Goal: Task Accomplishment & Management: Manage account settings

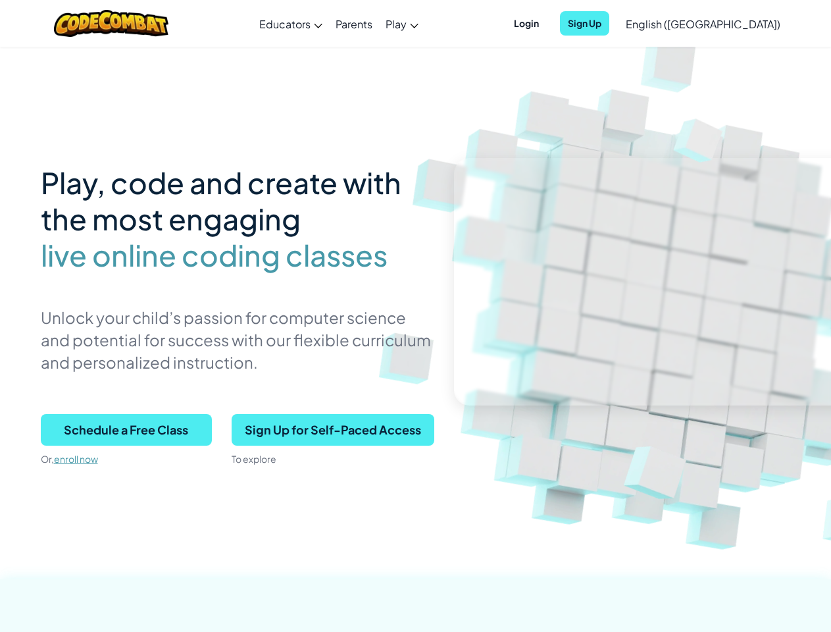
click at [415, 316] on p "Unlock your child’s passion for computer science and potential for success with…" at bounding box center [238, 339] width 394 height 67
click at [547, 23] on span "Login" at bounding box center [526, 23] width 41 height 24
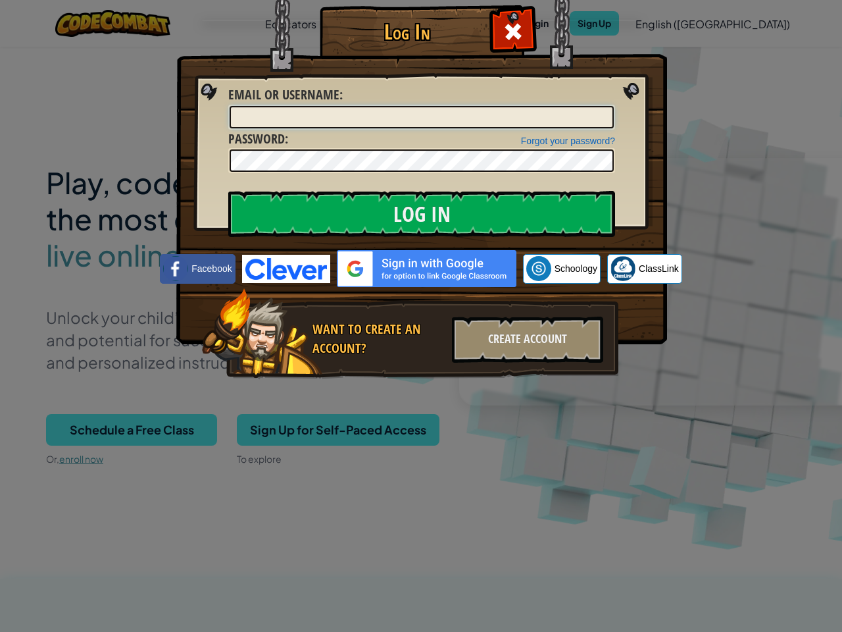
click at [665, 23] on div "Log In Unknown Error Email or Username : Forgot your password? Password : Log I…" at bounding box center [421, 316] width 842 height 632
